Goal: Information Seeking & Learning: Understand process/instructions

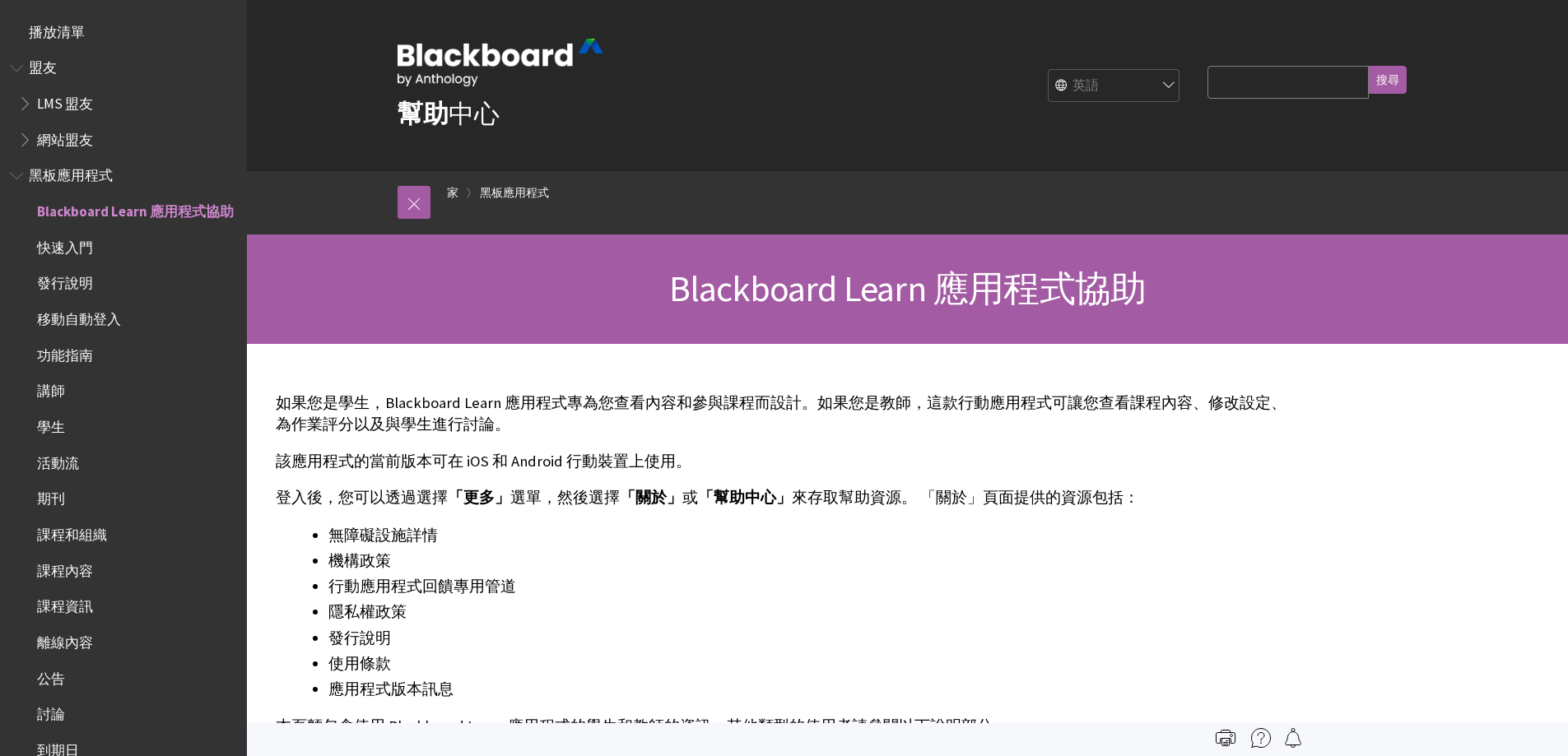
scroll to position [173, 0]
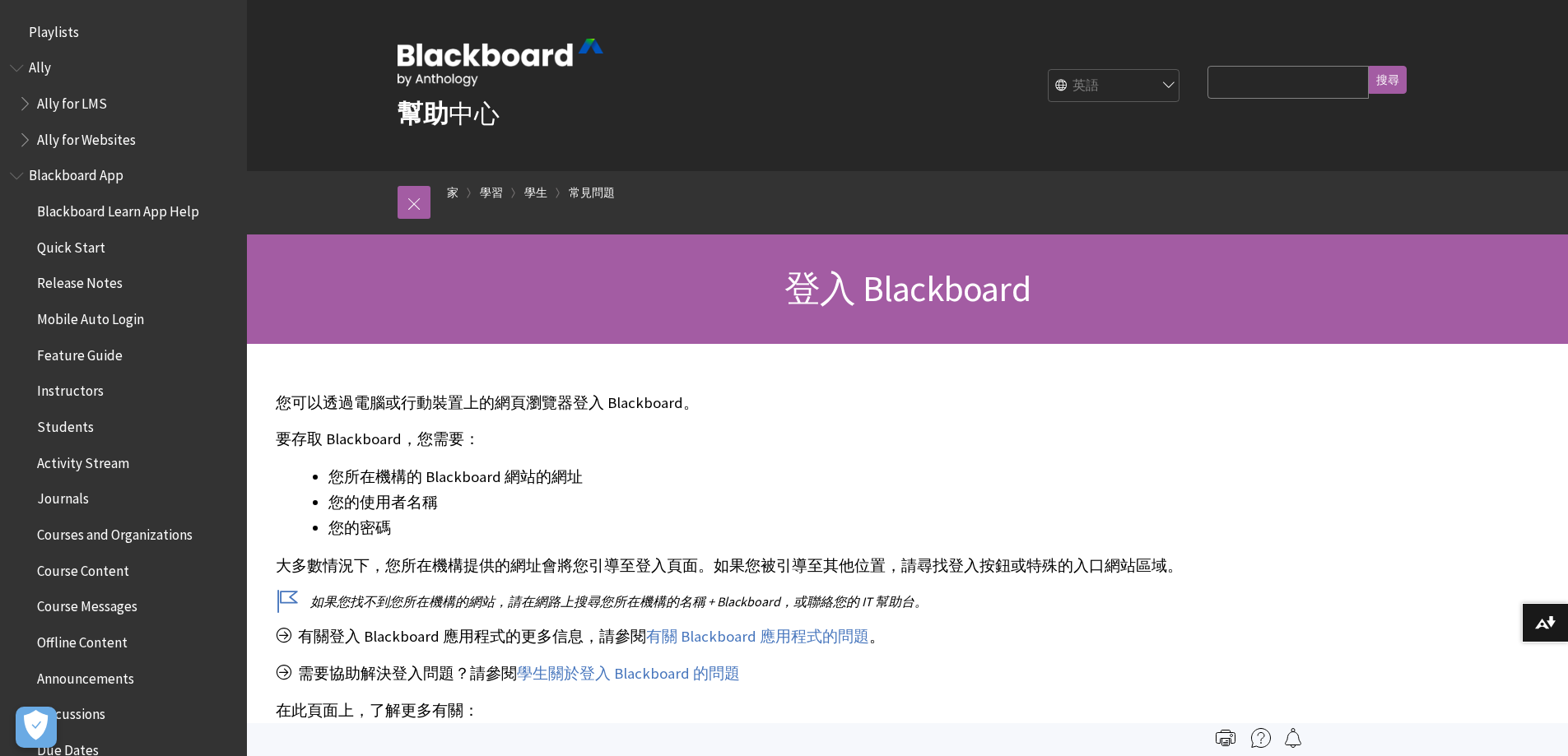
scroll to position [1800, 0]
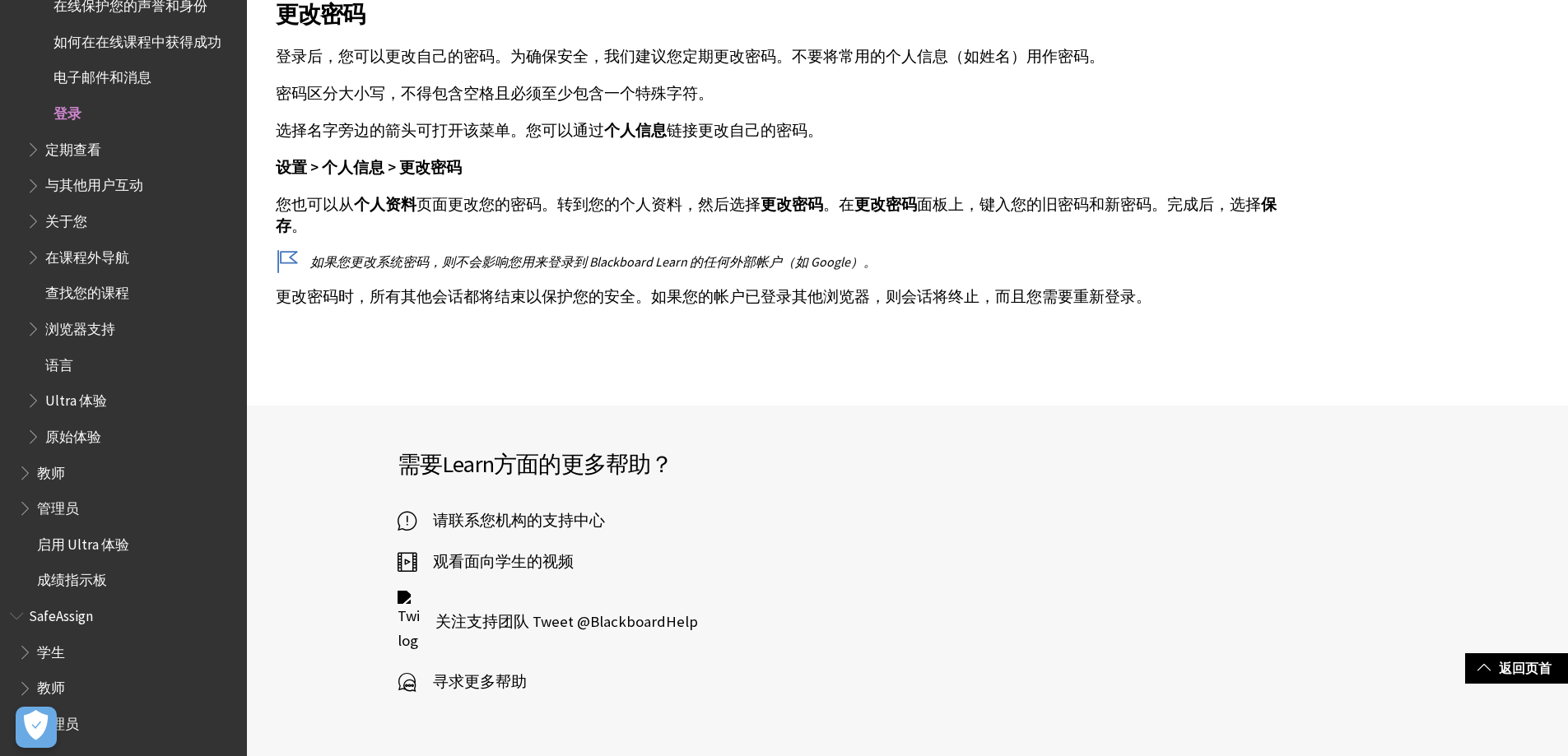
scroll to position [3843, 0]
